Goal: Task Accomplishment & Management: Manage account settings

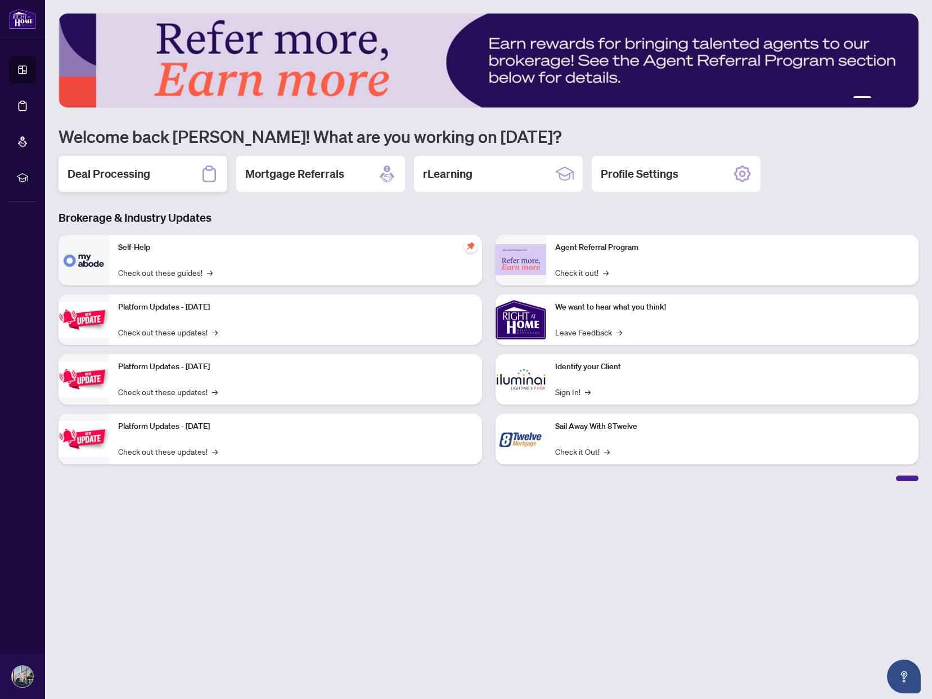
click at [135, 177] on h2 "Deal Processing" at bounding box center [109, 174] width 83 height 16
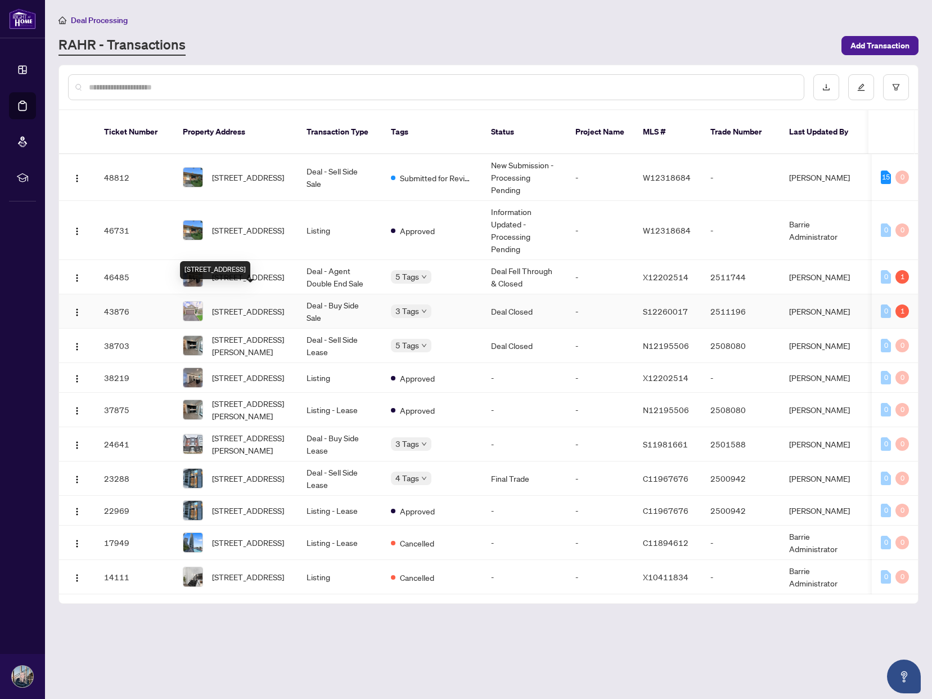
click at [257, 305] on span "[STREET_ADDRESS]" at bounding box center [248, 311] width 72 height 12
click at [903, 270] on div "1" at bounding box center [903, 277] width 14 height 14
click at [244, 271] on span "[STREET_ADDRESS]" at bounding box center [248, 277] width 72 height 12
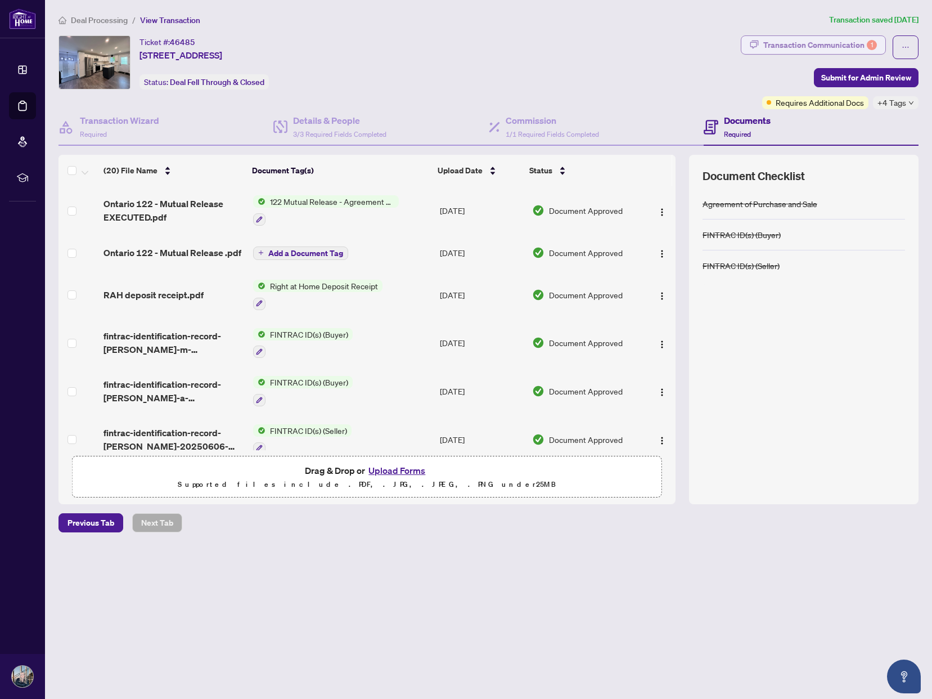
click at [806, 43] on div "Transaction Communication 1" at bounding box center [820, 45] width 114 height 18
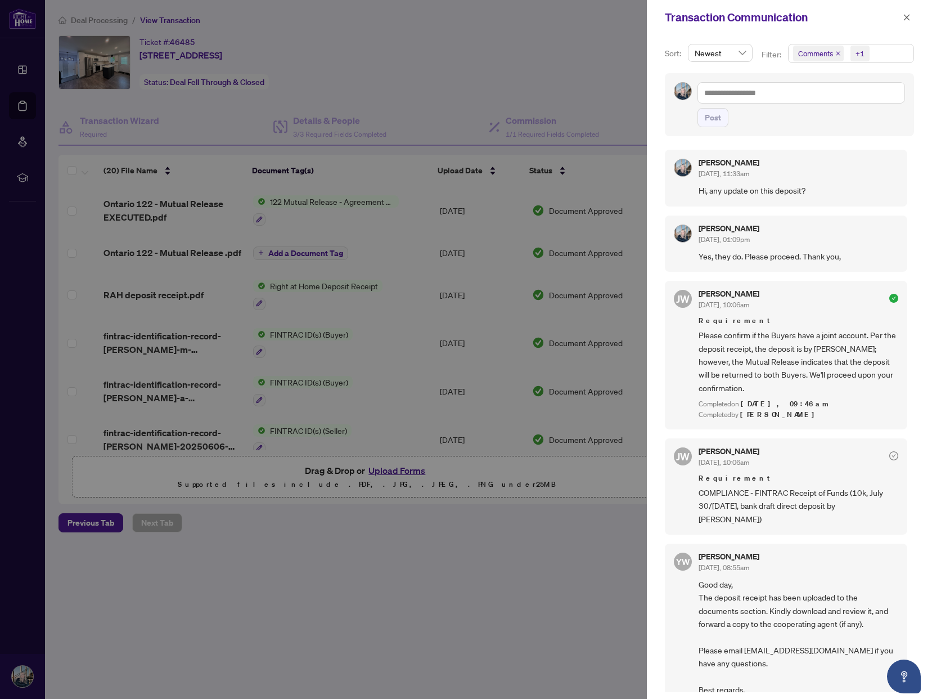
click at [579, 68] on div at bounding box center [466, 349] width 932 height 699
click at [906, 19] on icon "close" at bounding box center [907, 17] width 6 height 6
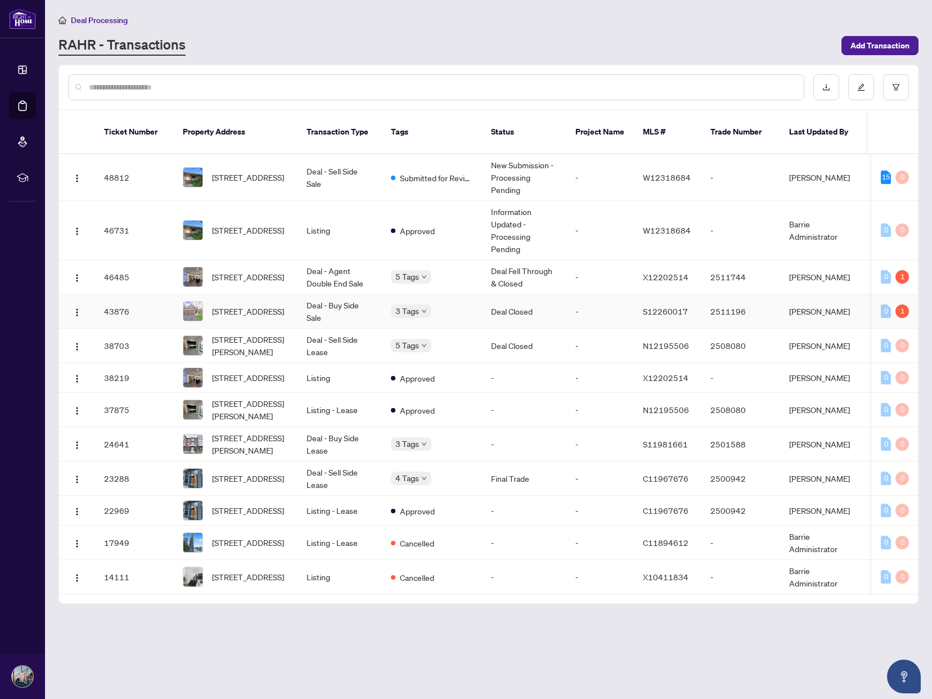
click at [443, 304] on div "3 Tags" at bounding box center [432, 310] width 82 height 13
click at [249, 305] on span "[STREET_ADDRESS]" at bounding box center [248, 311] width 72 height 12
click at [904, 304] on div "1" at bounding box center [903, 311] width 14 height 14
click at [242, 305] on span "[STREET_ADDRESS]" at bounding box center [248, 311] width 72 height 12
